Goal: Task Accomplishment & Management: Manage account settings

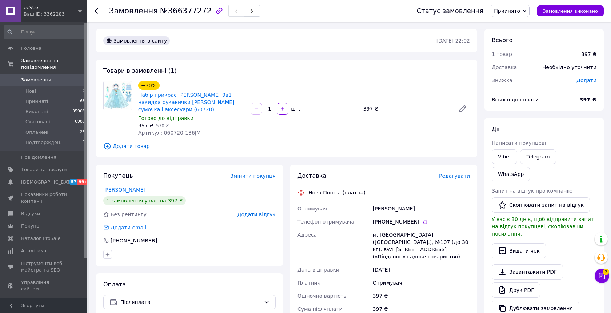
click at [113, 190] on link "[PERSON_NAME]" at bounding box center [124, 190] width 42 height 6
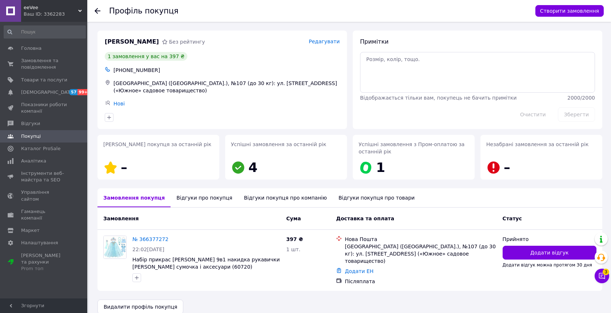
click at [193, 200] on div "Відгуки про покупця" at bounding box center [203, 197] width 67 height 19
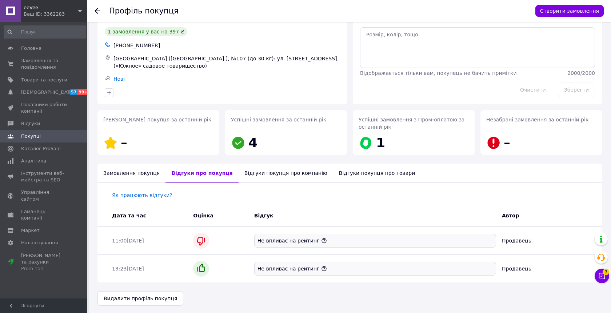
scroll to position [25, 0]
click at [48, 81] on span "Товари та послуги" at bounding box center [44, 80] width 46 height 7
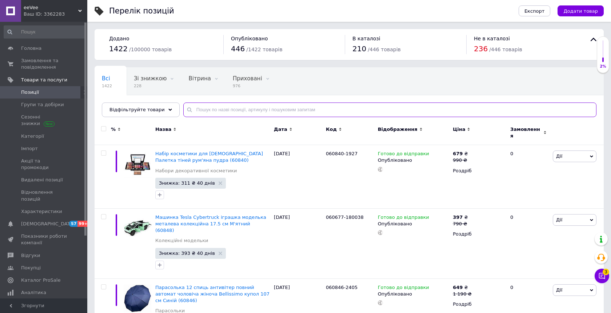
click at [233, 109] on input "text" at bounding box center [389, 110] width 413 height 15
paste input "060720"
type input "060720"
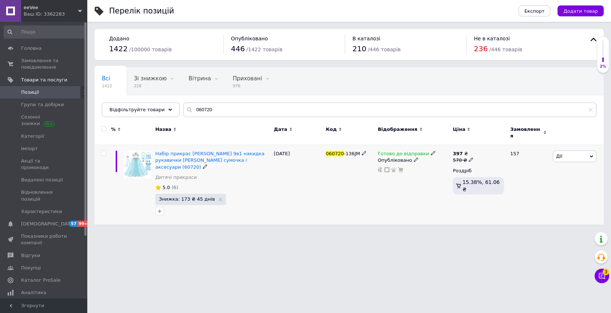
click at [431, 151] on use at bounding box center [433, 153] width 4 height 4
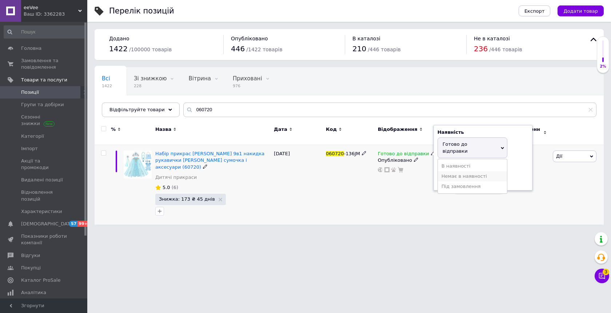
click at [446, 171] on li "Немає в наявності" at bounding box center [472, 176] width 69 height 10
click at [398, 205] on div "Готово до відправки Наявність Немає в наявності В наявності Під замовлення Гото…" at bounding box center [413, 185] width 75 height 80
